Goal: Find specific page/section: Find specific page/section

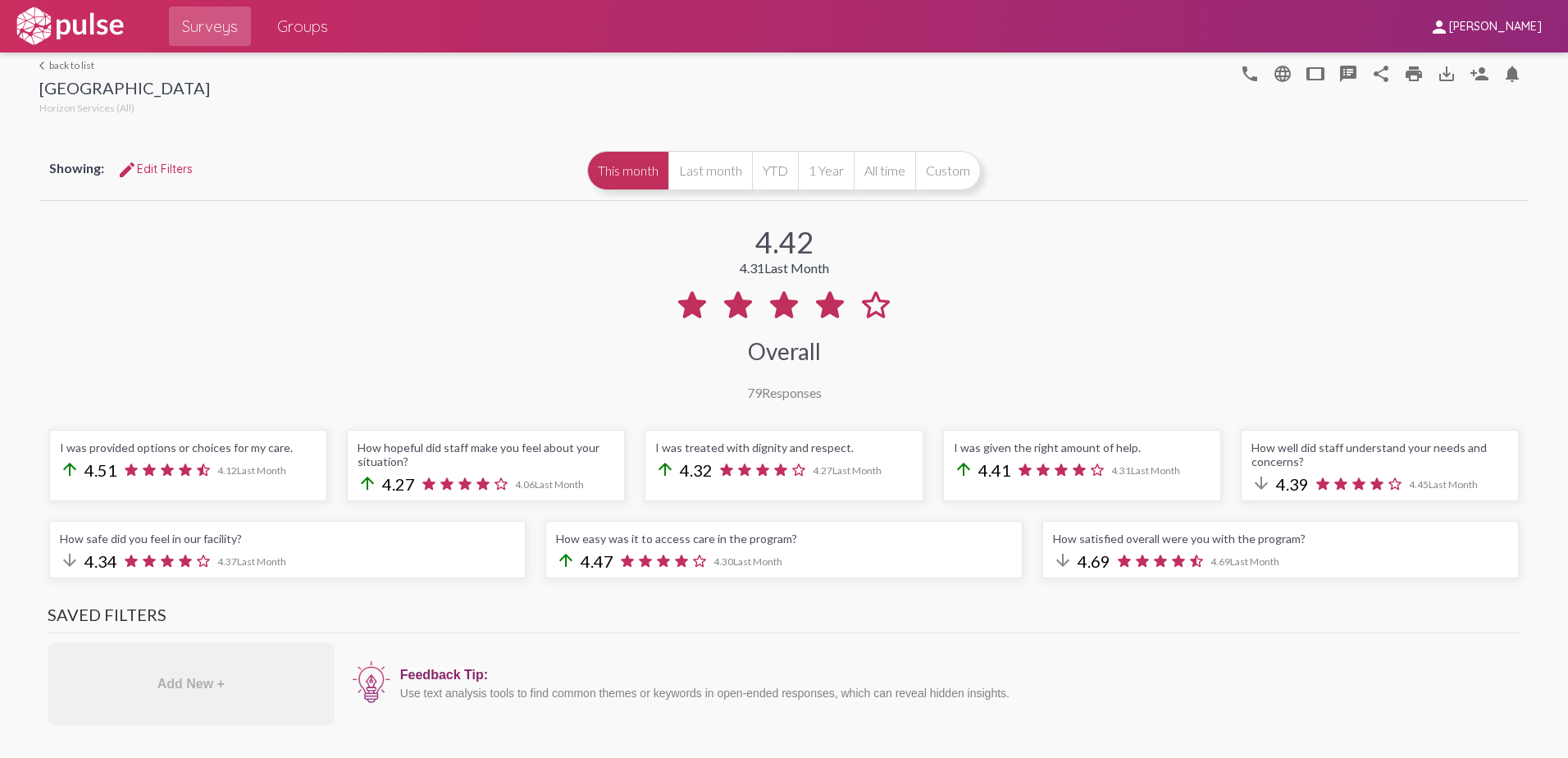
scroll to position [647, 0]
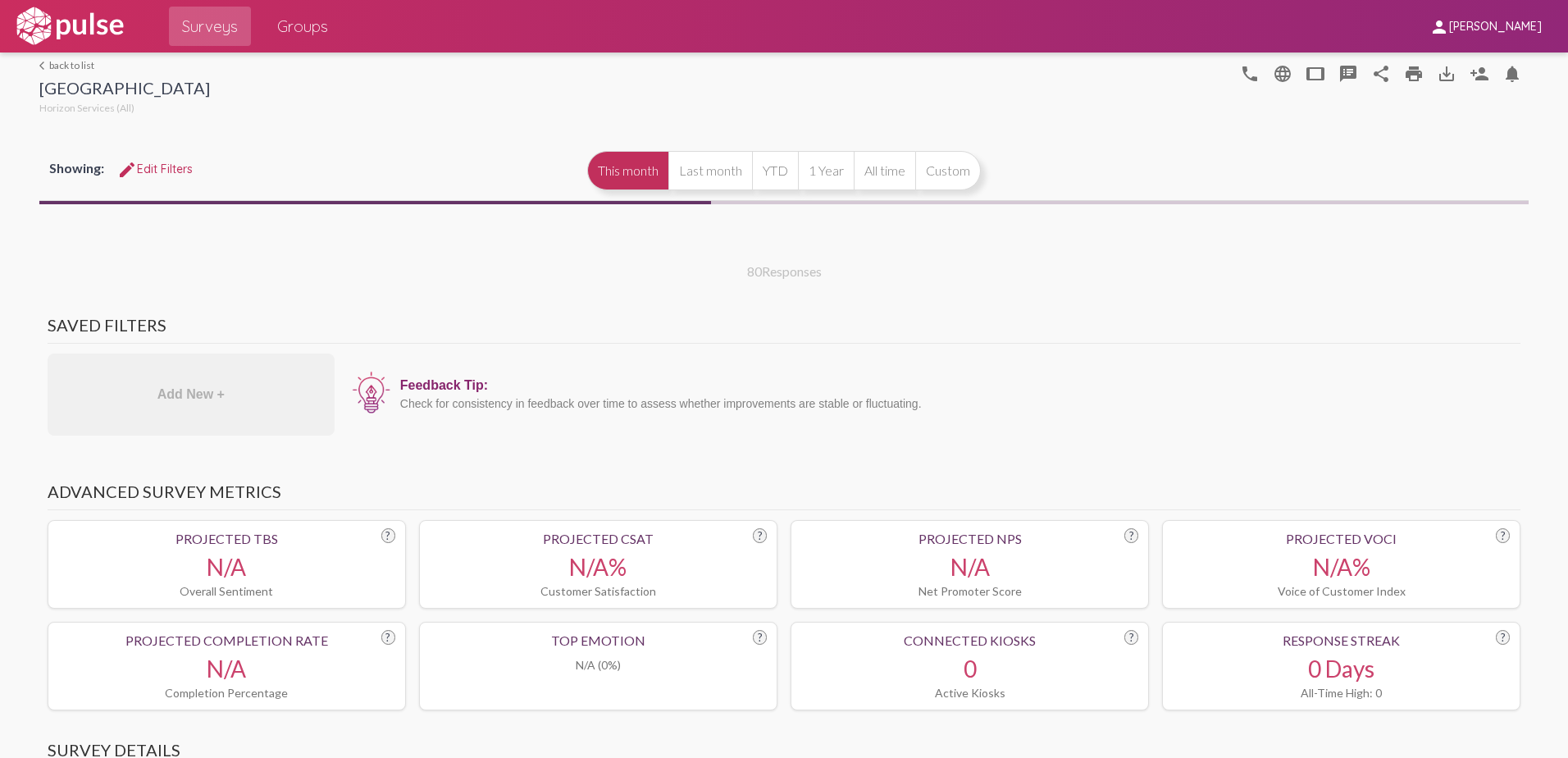
click at [65, 38] on img at bounding box center [69, 25] width 113 height 41
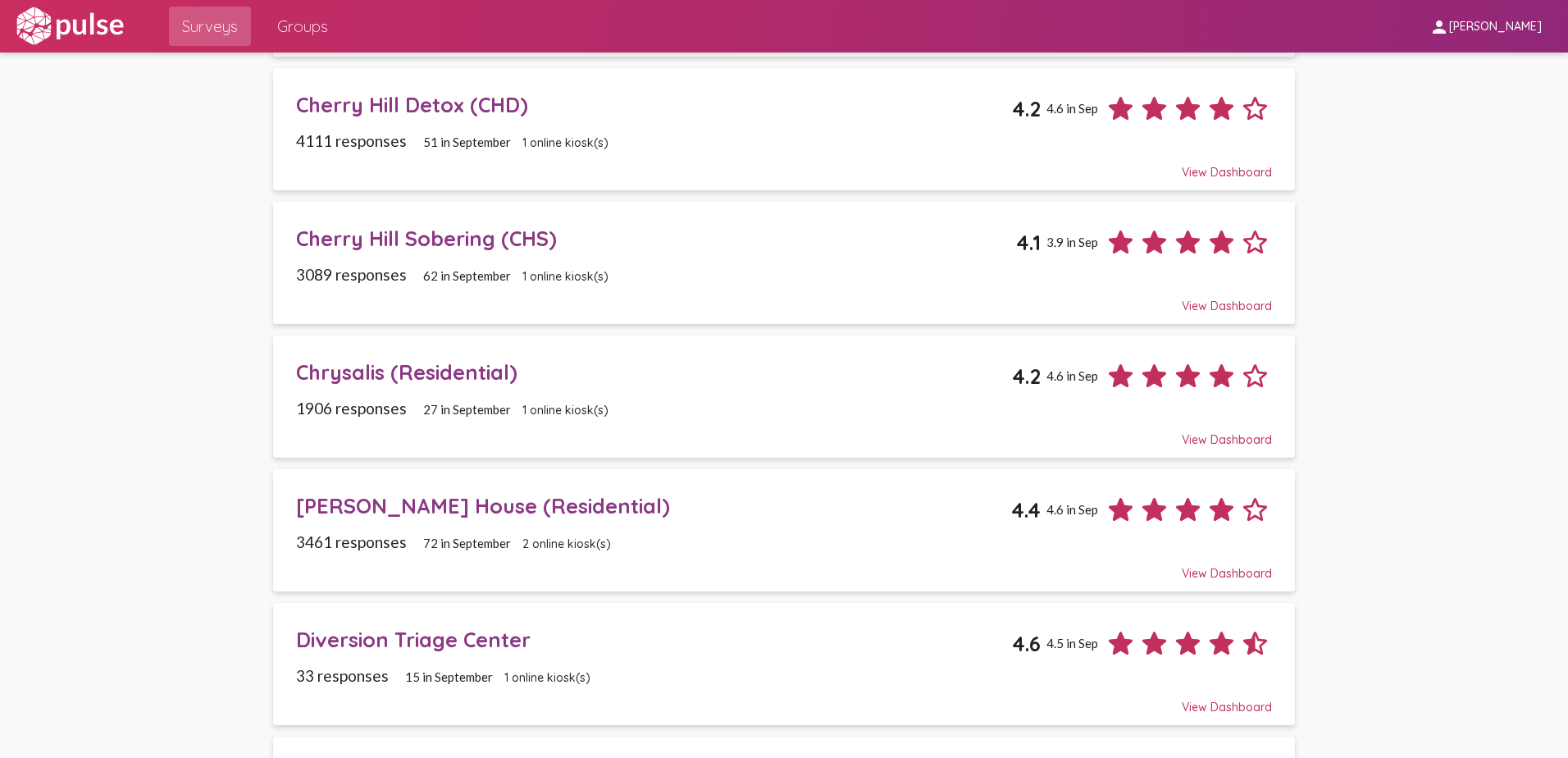
scroll to position [410, 0]
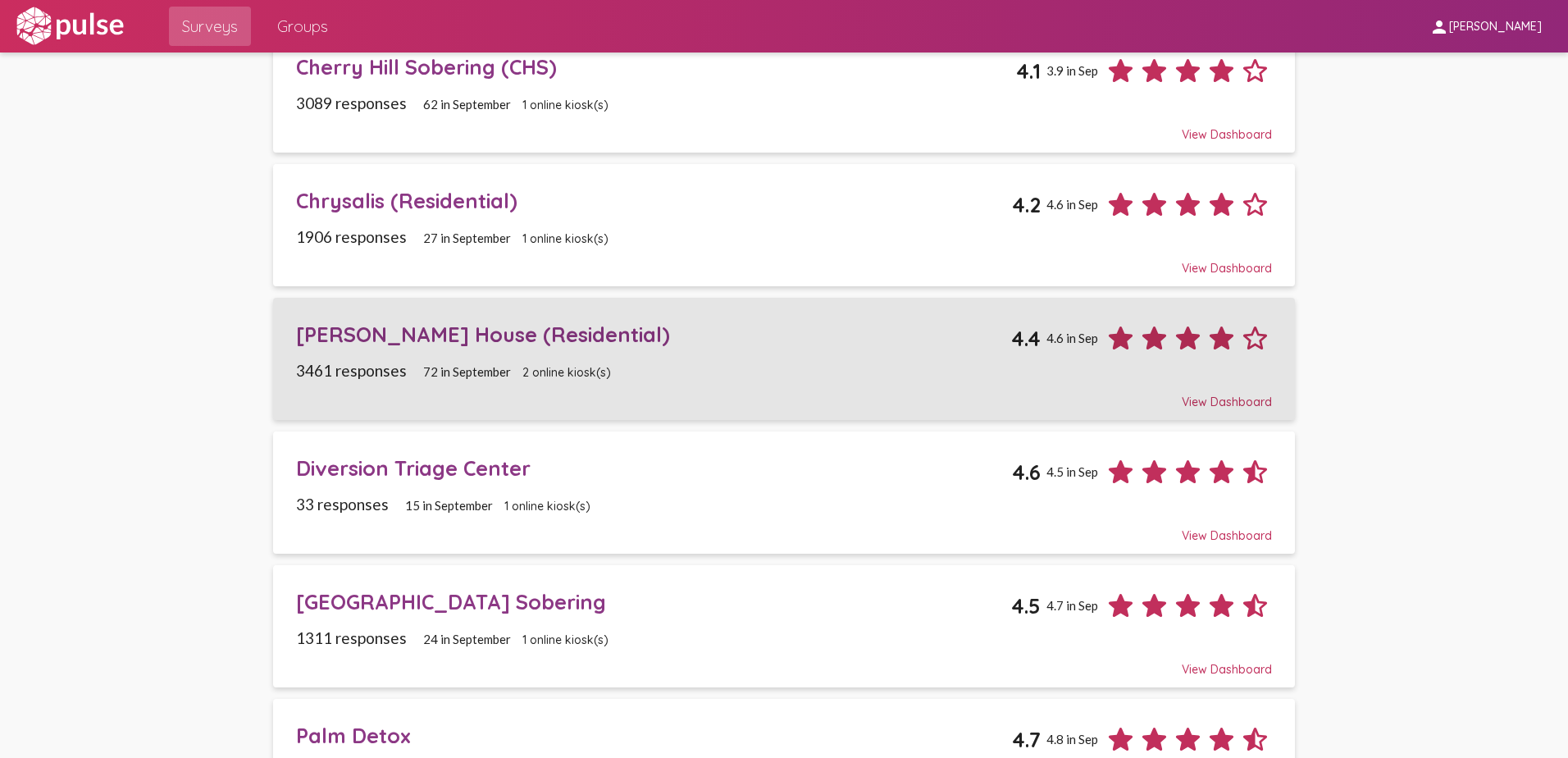
click at [389, 325] on div "[PERSON_NAME] House (Residential)" at bounding box center [653, 334] width 716 height 25
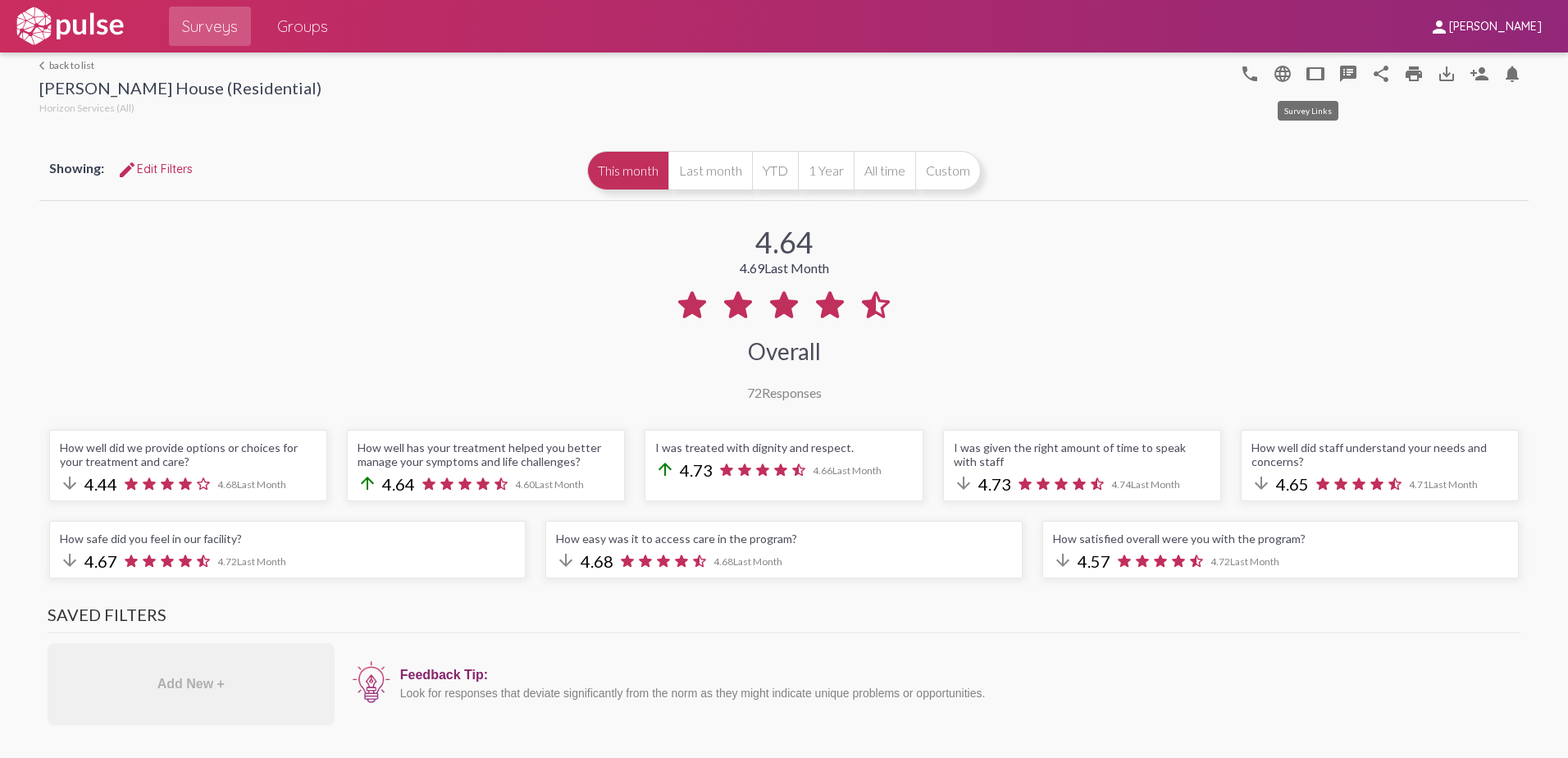
click at [1306, 73] on mat-icon "tablet" at bounding box center [1316, 74] width 20 height 20
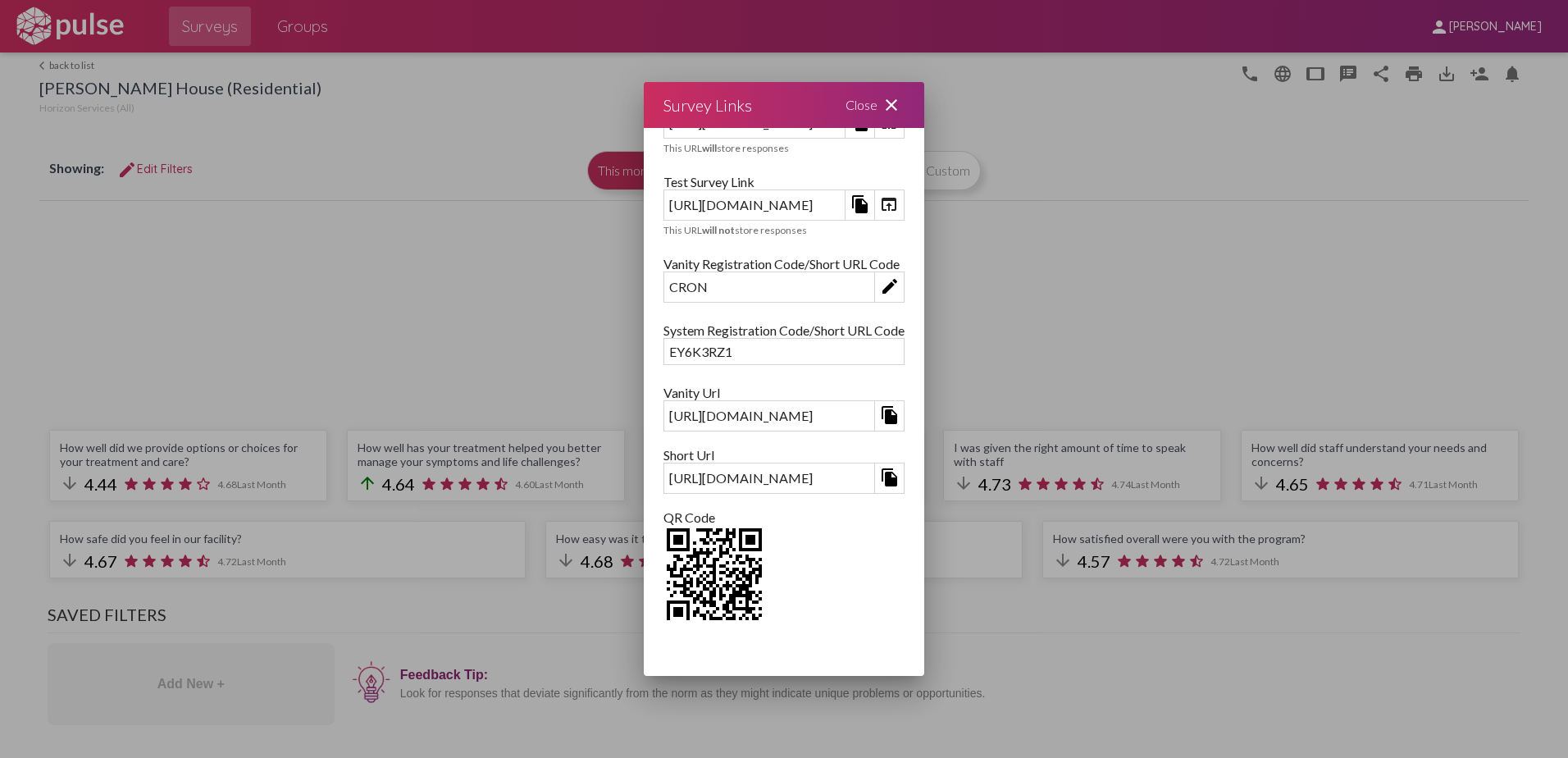
scroll to position [80, 0]
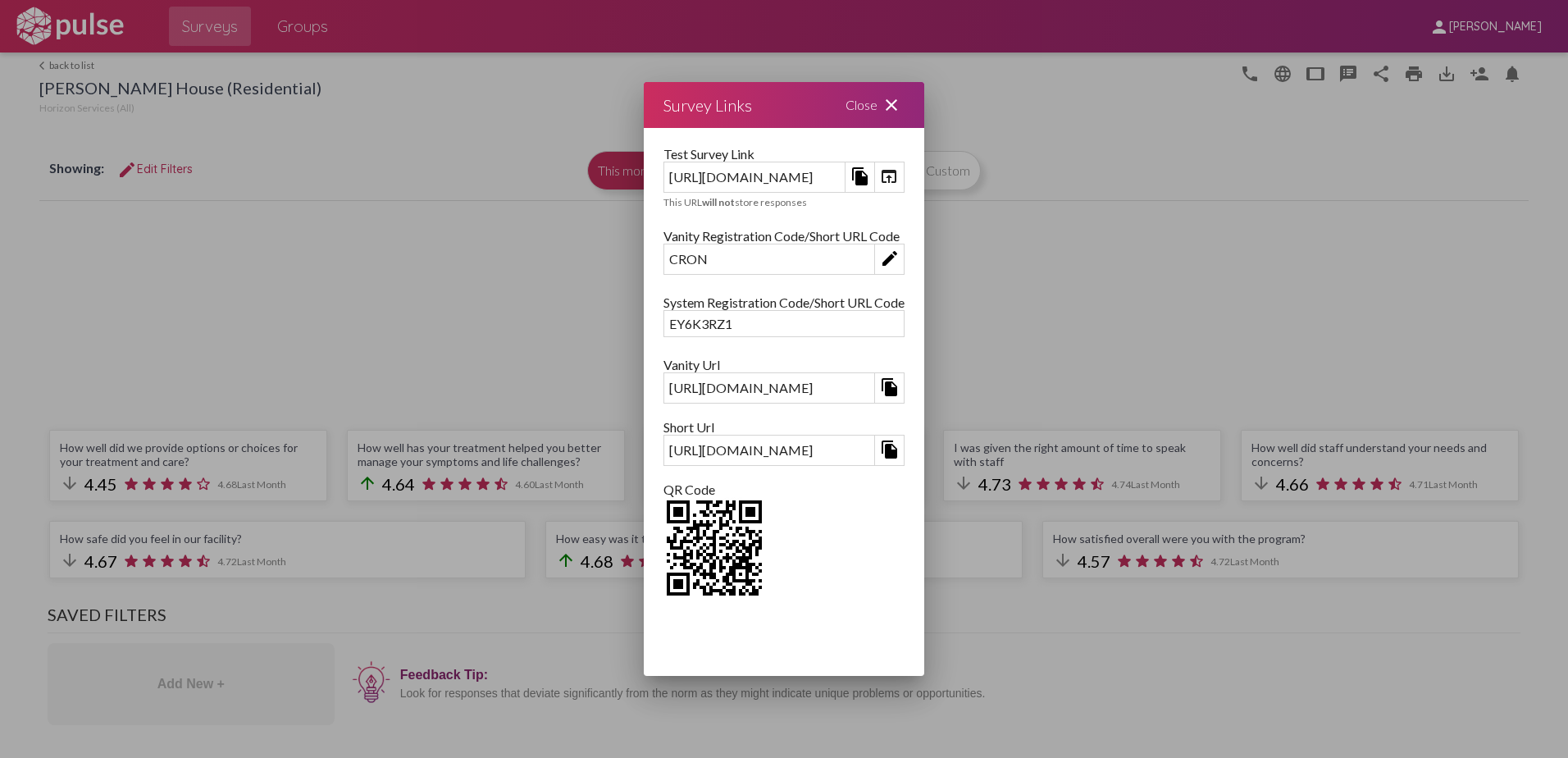
click at [901, 105] on mat-icon "close" at bounding box center [892, 106] width 20 height 20
